Goal: Navigation & Orientation: Find specific page/section

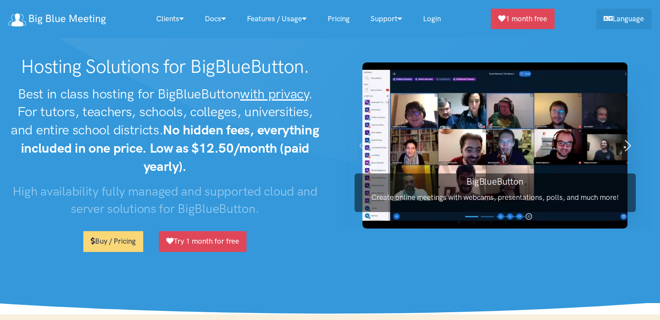
click at [648, 90] on button "Next" at bounding box center [628, 145] width 47 height 166
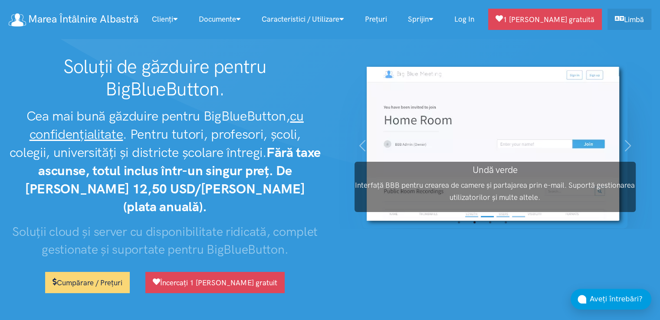
click at [453, 169] on h3 "Undă verde" at bounding box center [495, 170] width 281 height 13
click at [497, 176] on h3 "Undă verde" at bounding box center [495, 170] width 281 height 13
click at [572, 75] on img at bounding box center [494, 145] width 265 height 166
click at [626, 145] on span "button" at bounding box center [628, 146] width 14 height 14
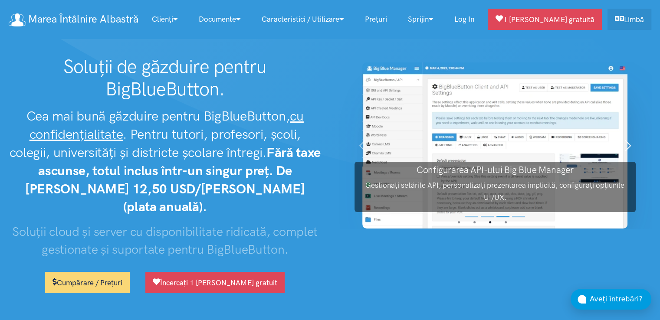
click at [627, 145] on span "button" at bounding box center [628, 146] width 14 height 14
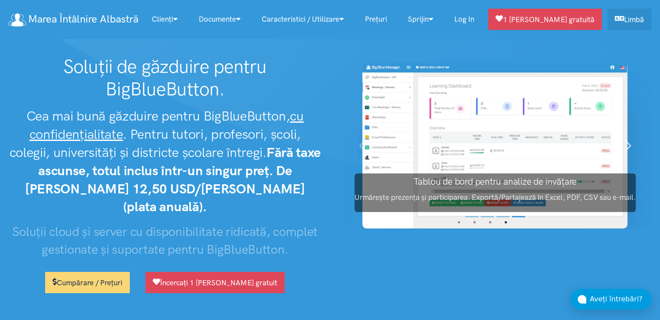
click at [627, 145] on span "button" at bounding box center [628, 146] width 14 height 14
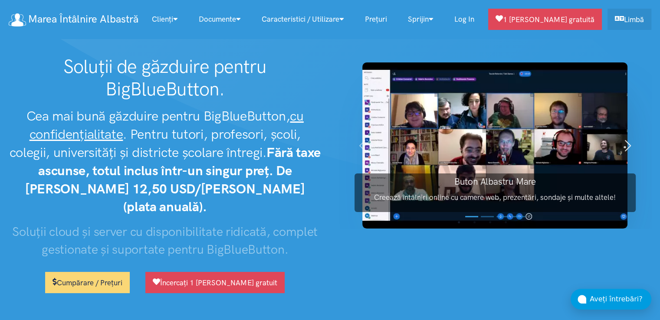
click at [627, 145] on span "button" at bounding box center [628, 146] width 14 height 14
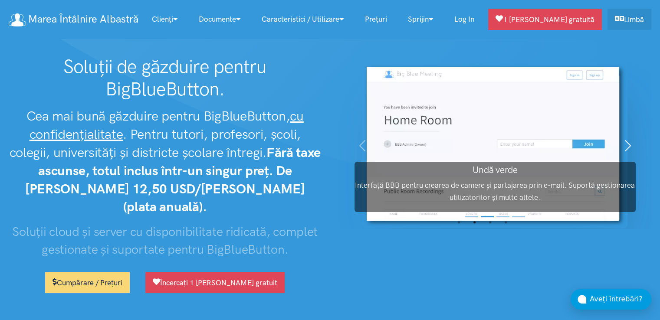
click at [626, 145] on span "button" at bounding box center [628, 146] width 14 height 14
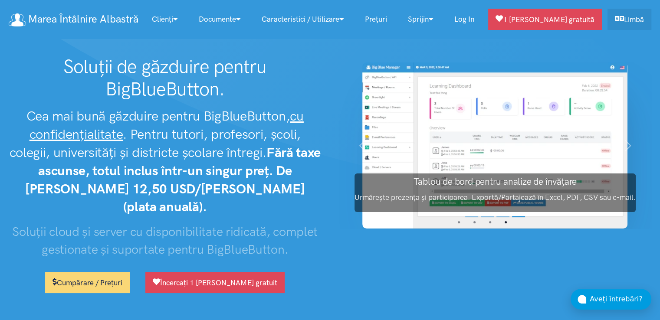
click at [474, 16] on font "Log in" at bounding box center [464, 19] width 20 height 9
